Goal: Transaction & Acquisition: Purchase product/service

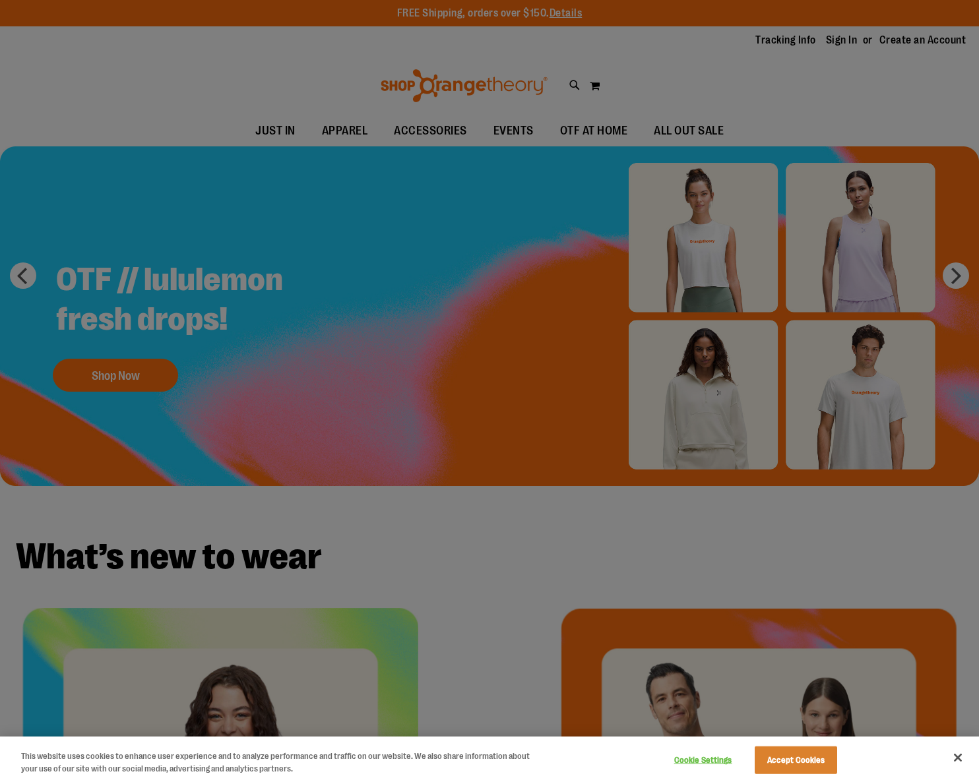
click at [359, 391] on div at bounding box center [489, 391] width 979 height 782
click at [784, 757] on button "Accept Cookies" at bounding box center [796, 761] width 82 height 28
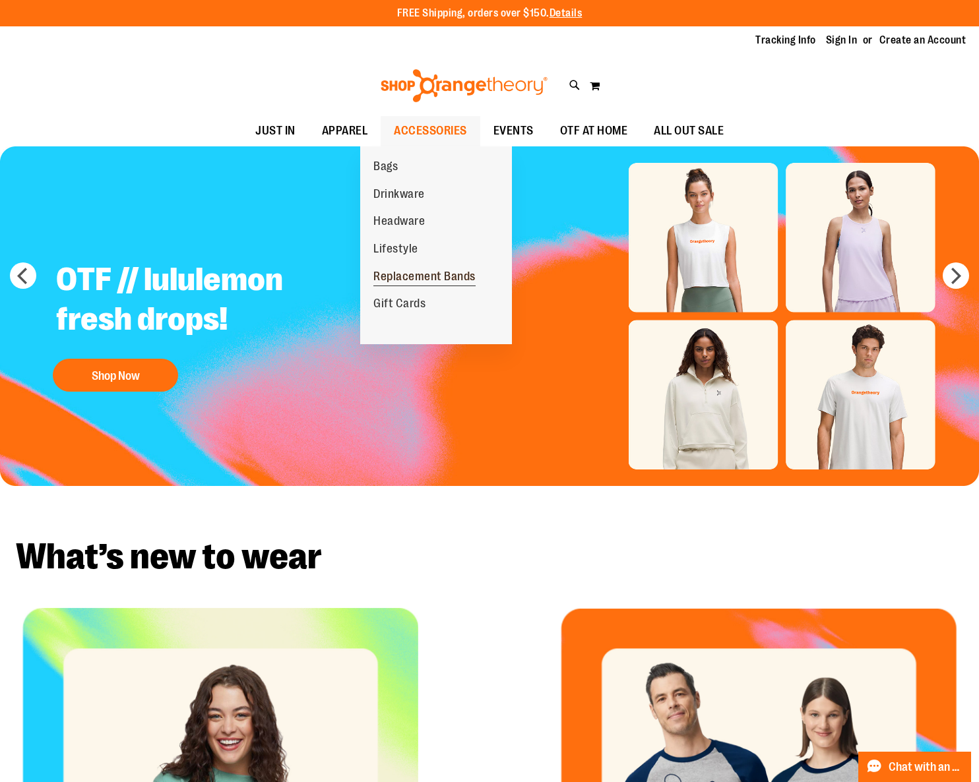
click at [414, 276] on span "Replacement Bands" at bounding box center [424, 278] width 102 height 16
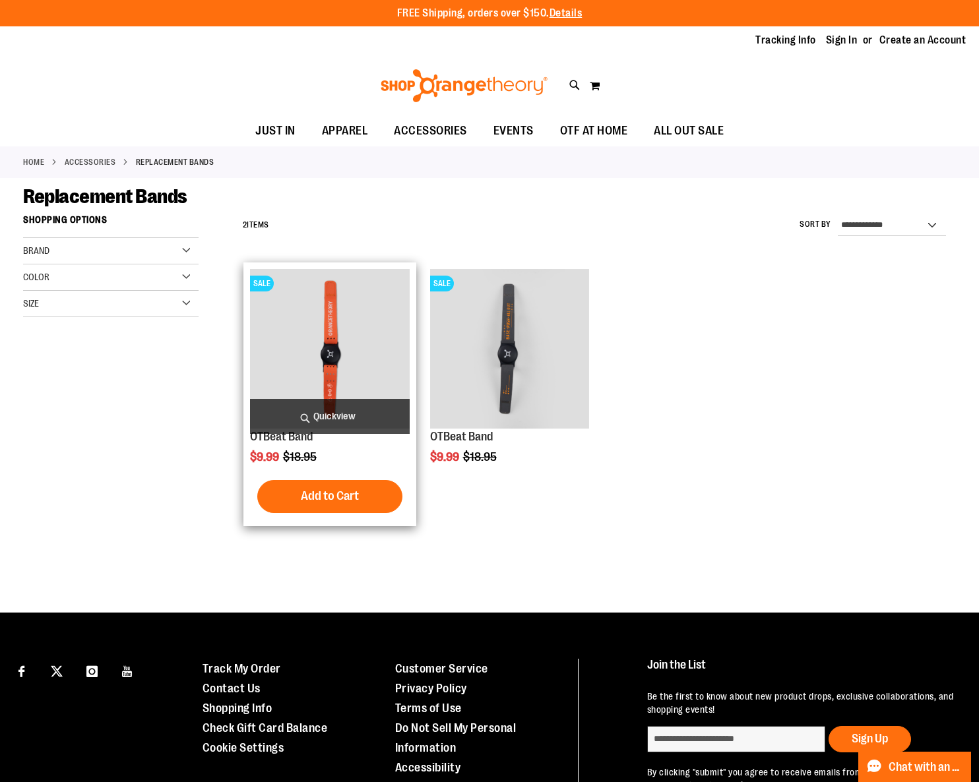
click at [331, 358] on img "product" at bounding box center [330, 349] width 160 height 160
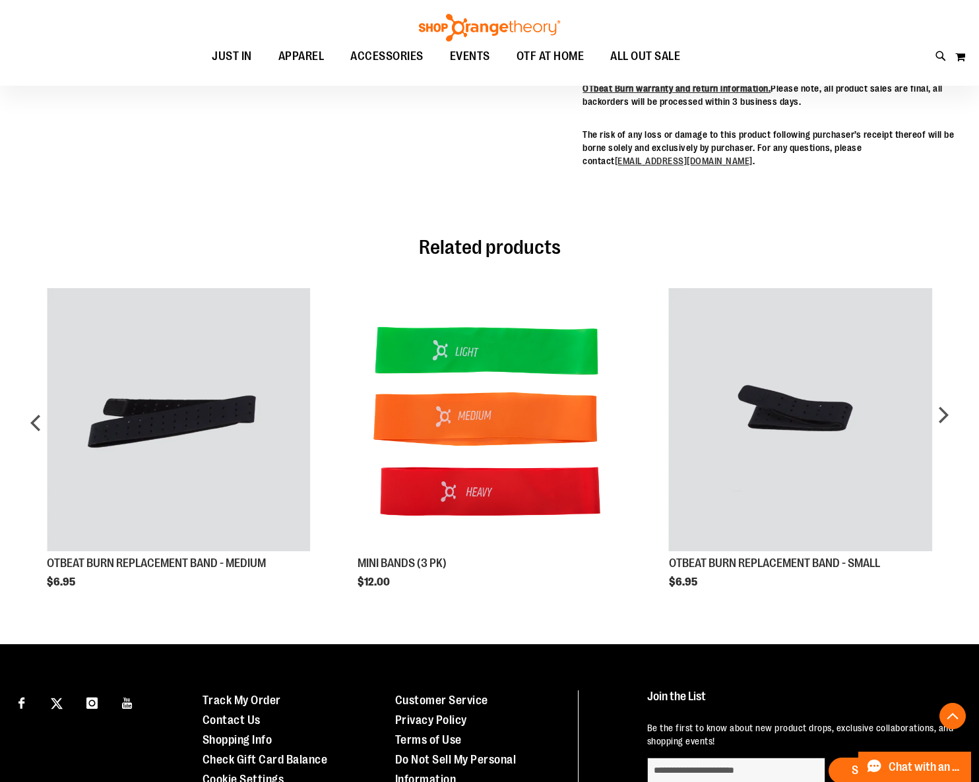
scroll to position [662, 0]
